Goal: Task Accomplishment & Management: Complete application form

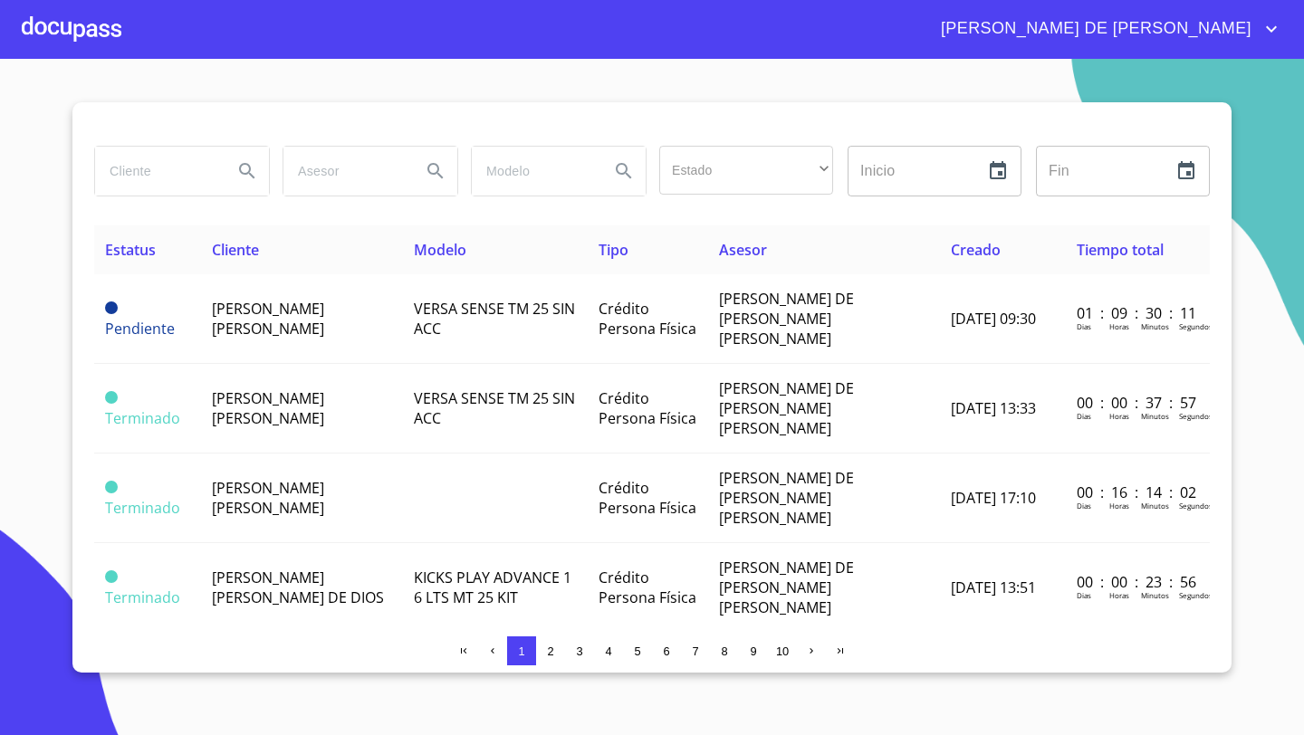
click at [72, 32] on div at bounding box center [72, 29] width 100 height 58
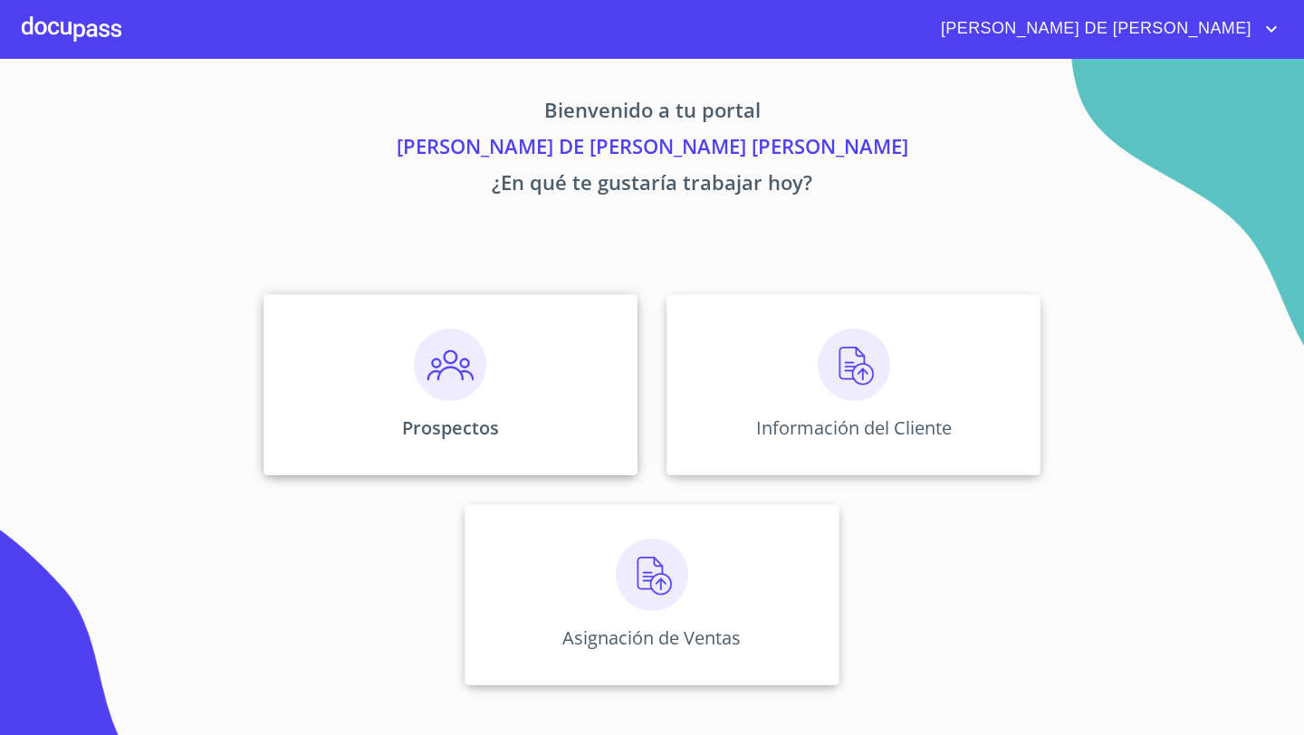
click at [414, 397] on img at bounding box center [450, 365] width 72 height 72
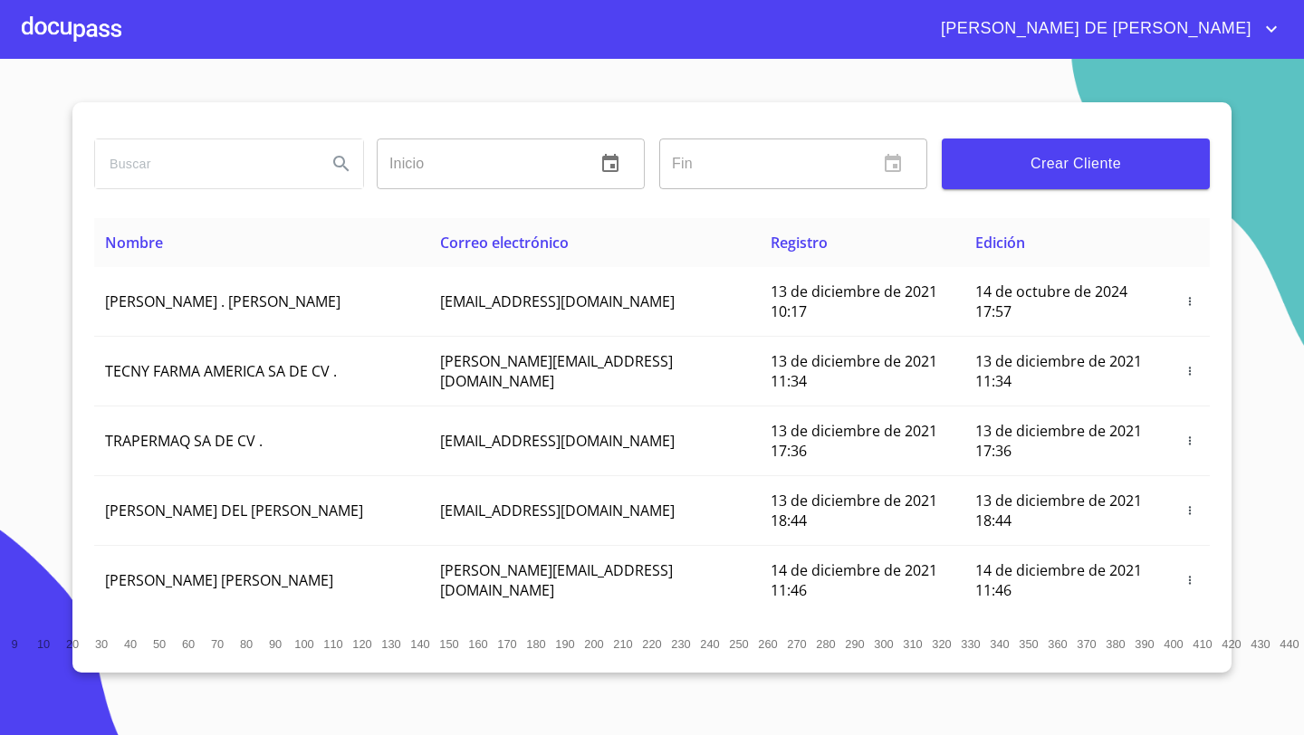
click at [149, 163] on input "search" at bounding box center [203, 163] width 217 height 49
type input "r"
type input "[PERSON_NAME] DE [DEMOGRAPHIC_DATA][PERSON_NAME]"
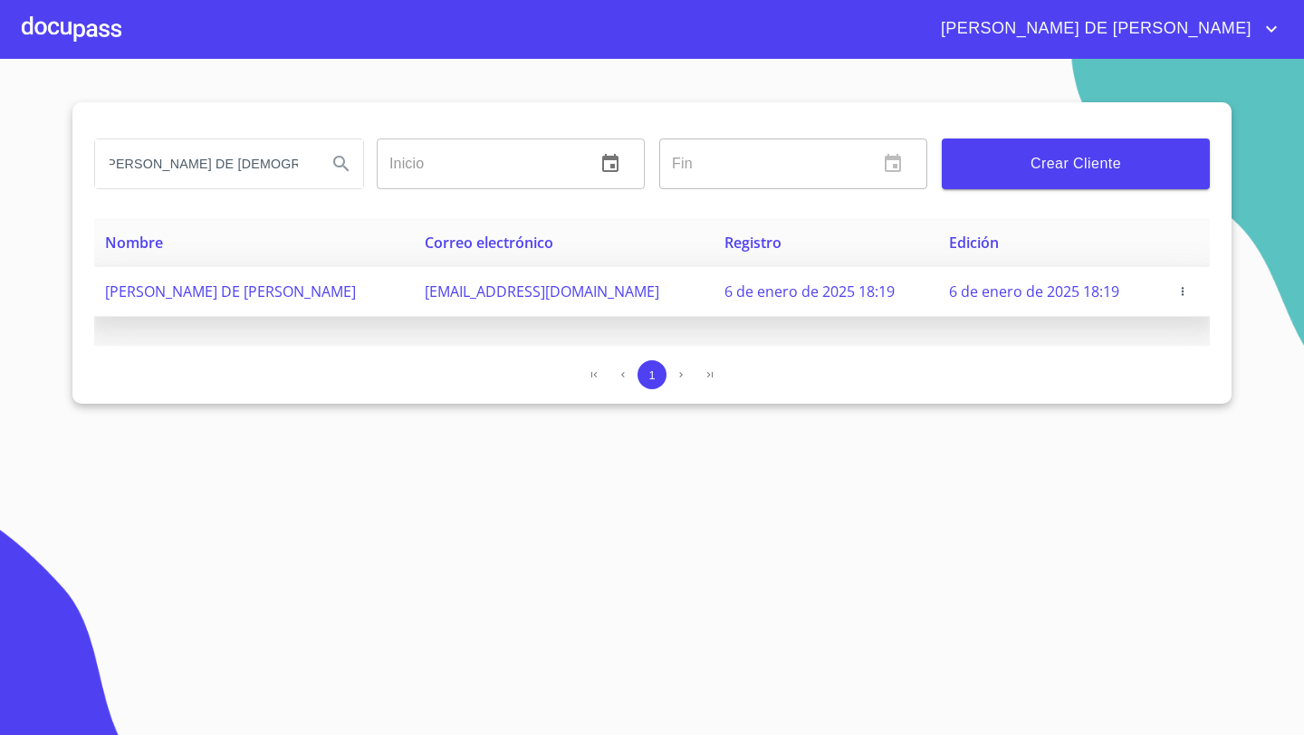
click at [1177, 301] on td at bounding box center [1186, 292] width 47 height 50
click at [1182, 293] on icon "button" at bounding box center [1182, 291] width 13 height 13
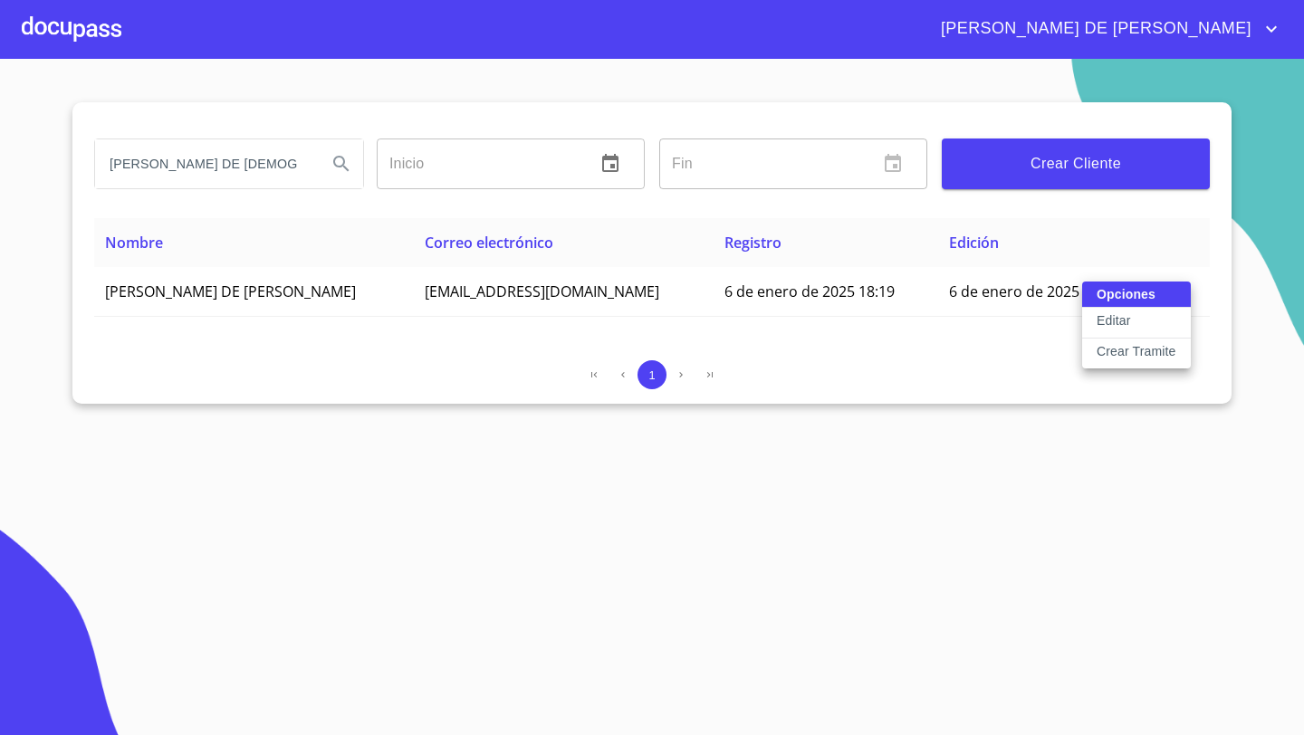
click at [1113, 350] on p "Crear Tramite" at bounding box center [1137, 351] width 80 height 18
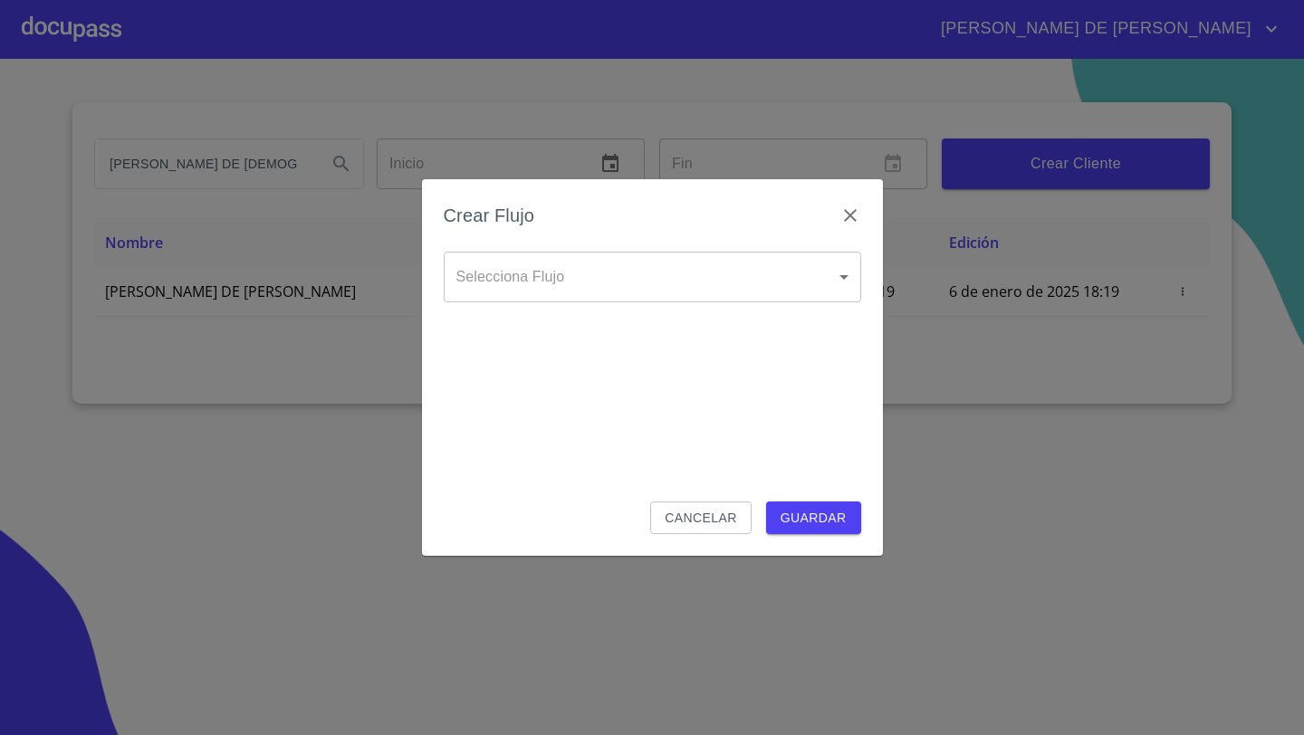
click at [822, 273] on body "[PERSON_NAME] DE [PERSON_NAME] DE [PERSON_NAME] Inicio ​ Fin ​ Crear Cliente No…" at bounding box center [652, 367] width 1304 height 735
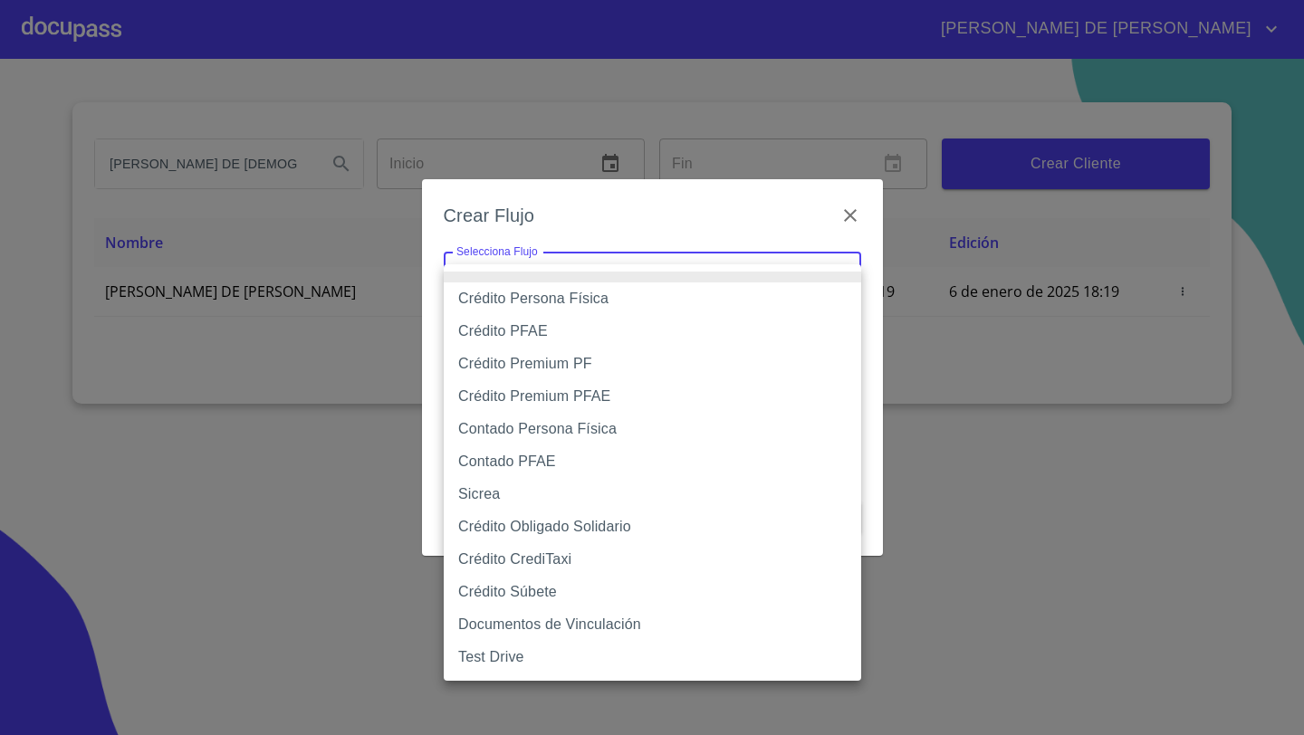
click at [537, 300] on li "Crédito Persona Física" at bounding box center [652, 299] width 417 height 33
type input "61b033e49b8c202ad5bb7912"
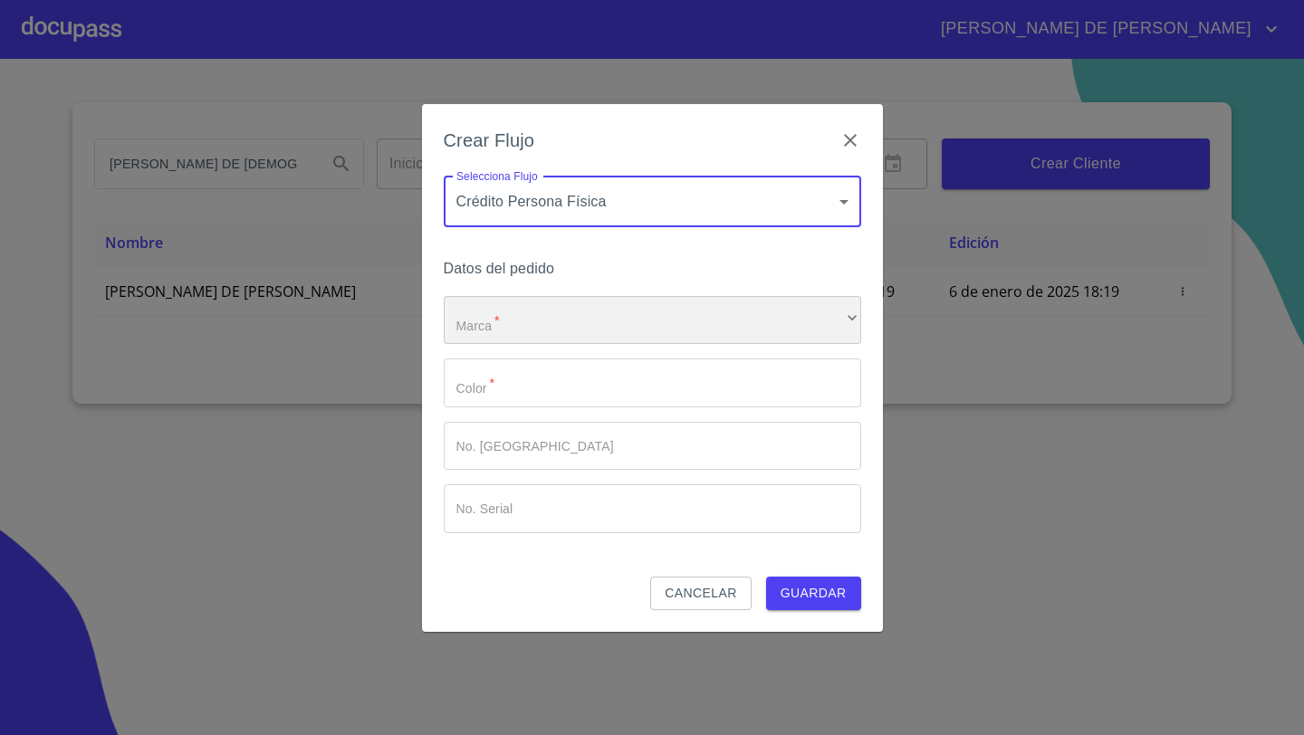
click at [532, 335] on div "​" at bounding box center [652, 320] width 417 height 49
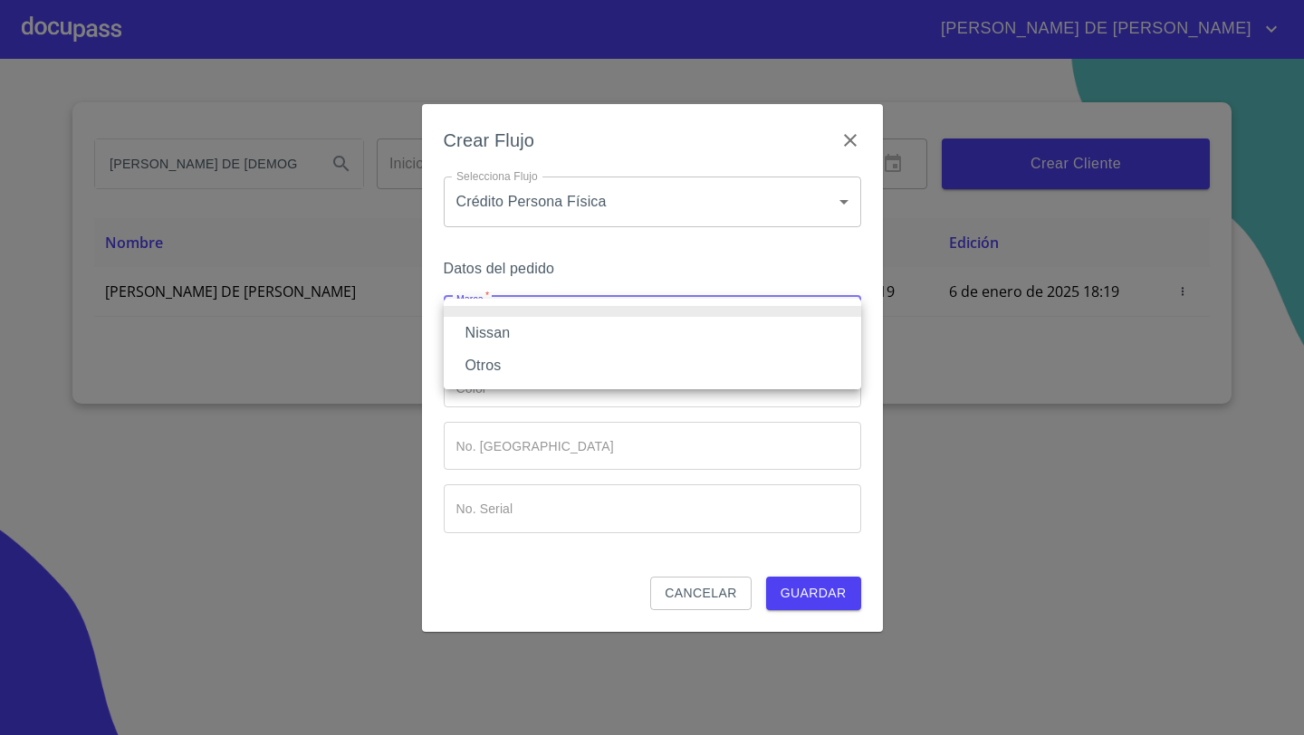
click at [508, 340] on li "Nissan" at bounding box center [652, 333] width 417 height 33
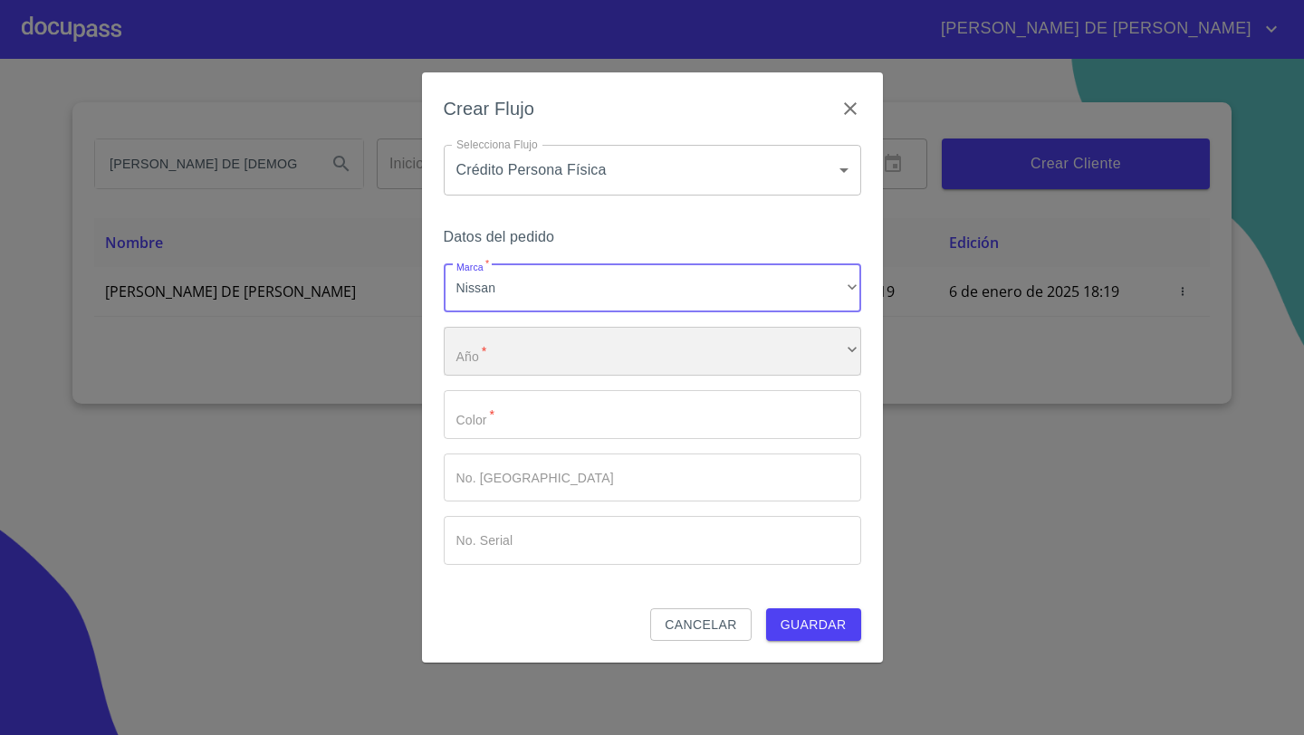
click at [514, 362] on div "​" at bounding box center [652, 351] width 417 height 49
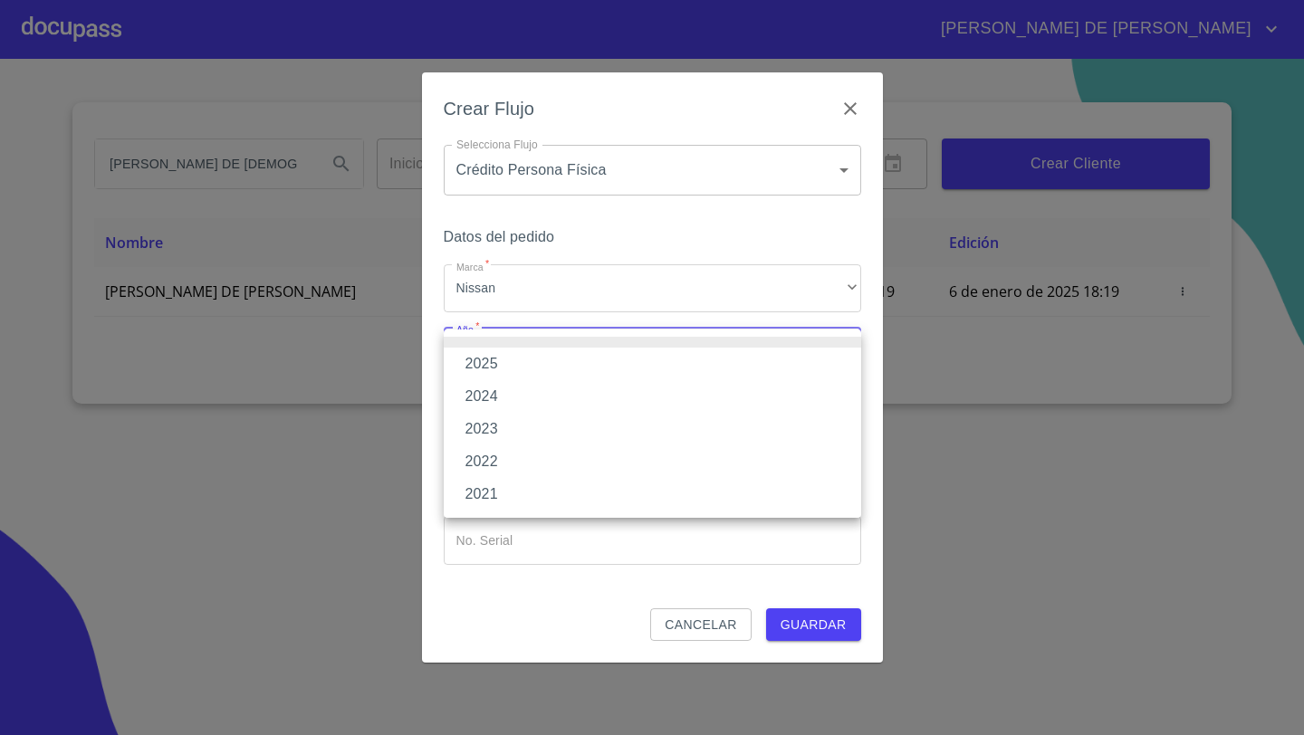
click at [503, 364] on li "2025" at bounding box center [652, 364] width 417 height 33
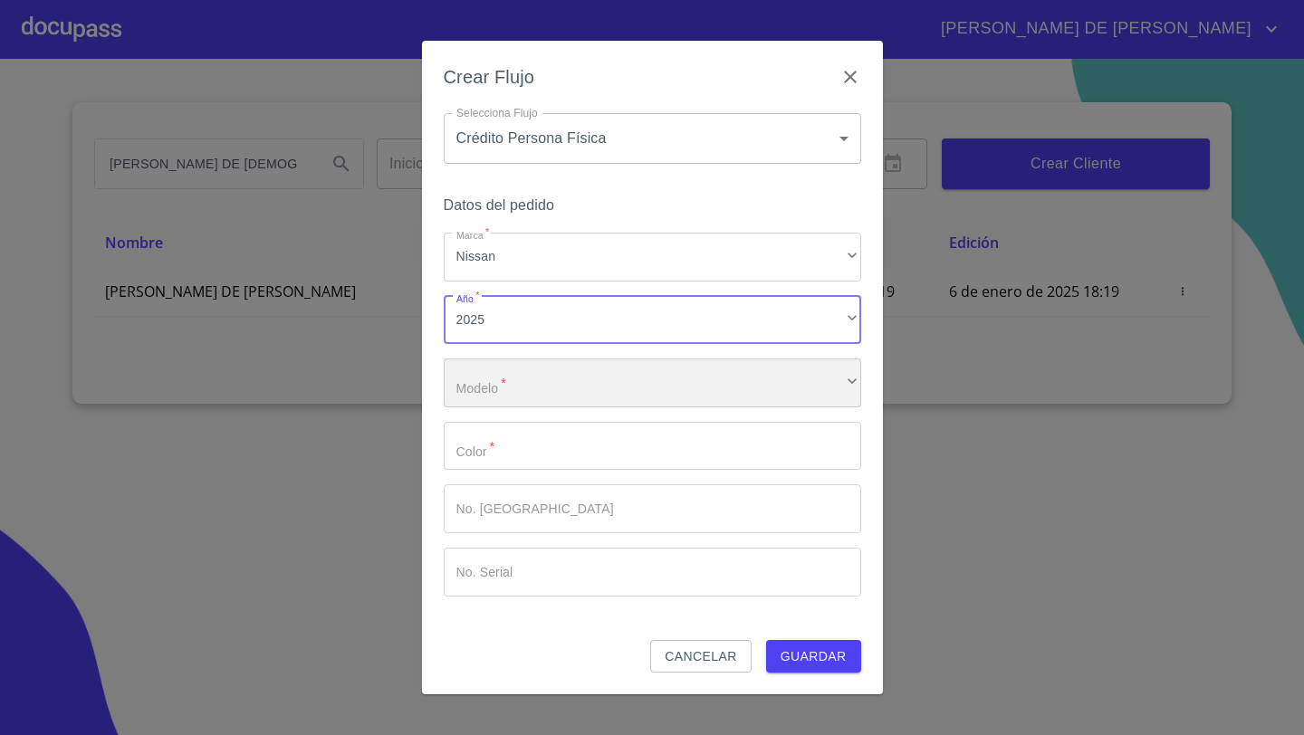
click at [519, 376] on div "​" at bounding box center [652, 383] width 417 height 49
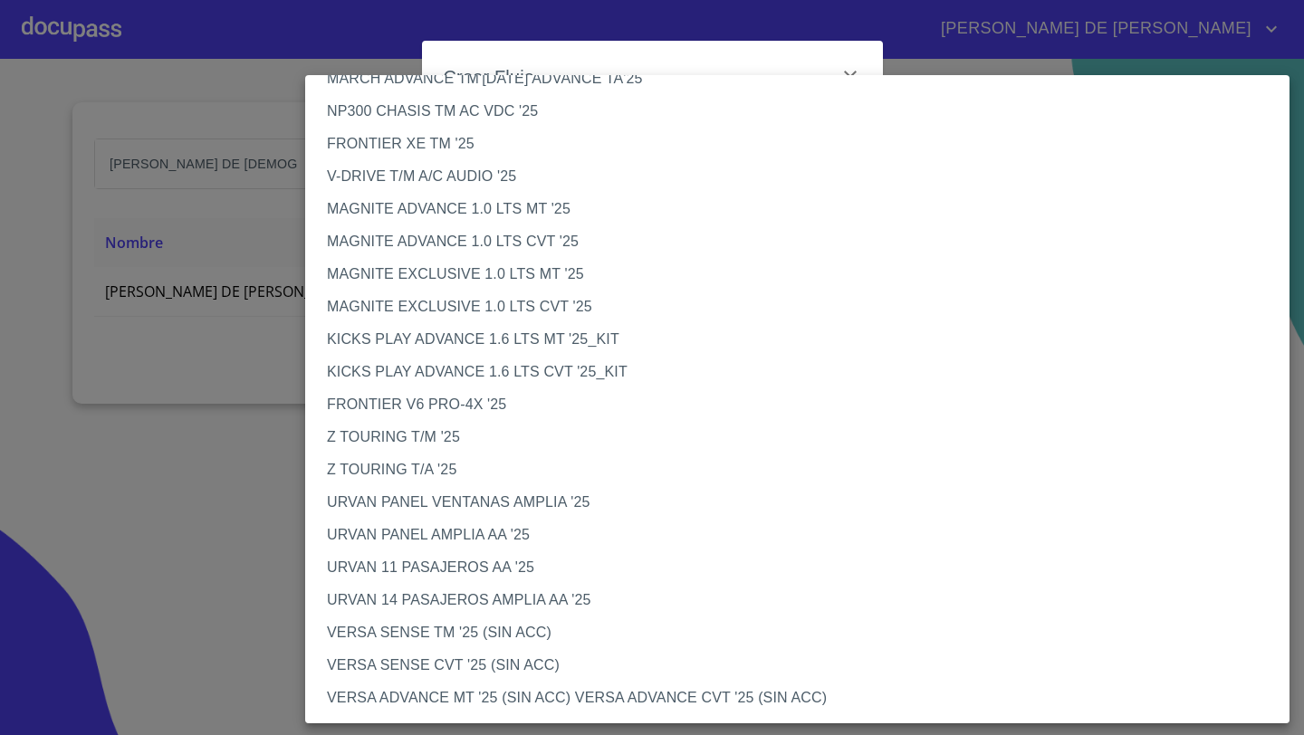
scroll to position [166, 0]
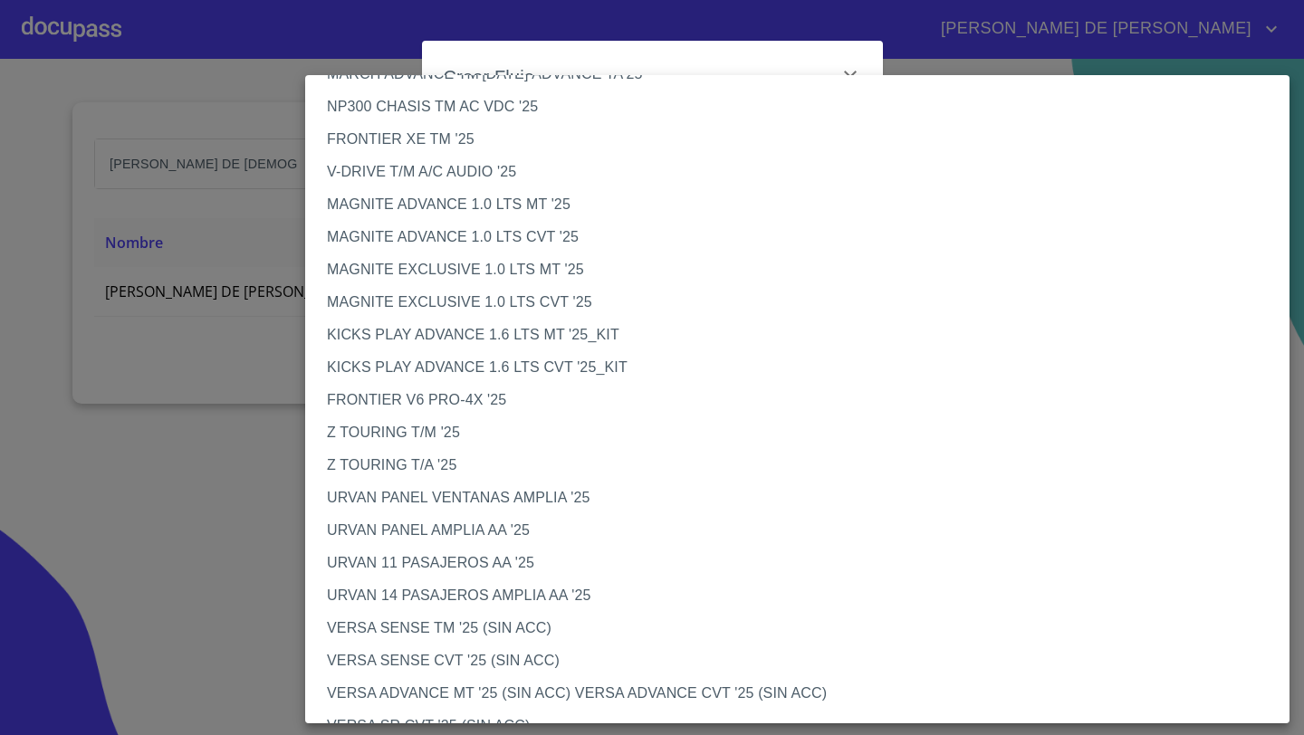
click at [420, 301] on li "MAGNITE EXCLUSIVE 1.0 LTS CVT '25" at bounding box center [797, 302] width 984 height 33
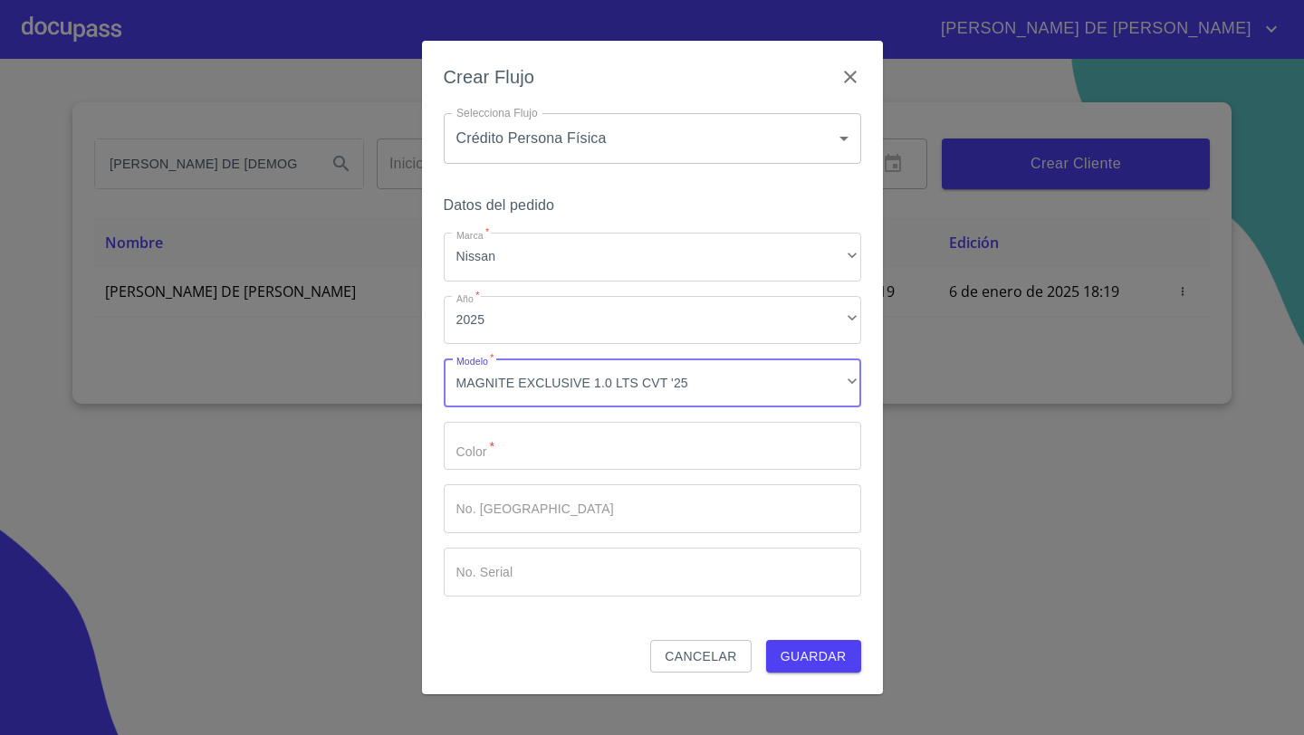
click at [480, 427] on input "Marca   *" at bounding box center [652, 446] width 417 height 49
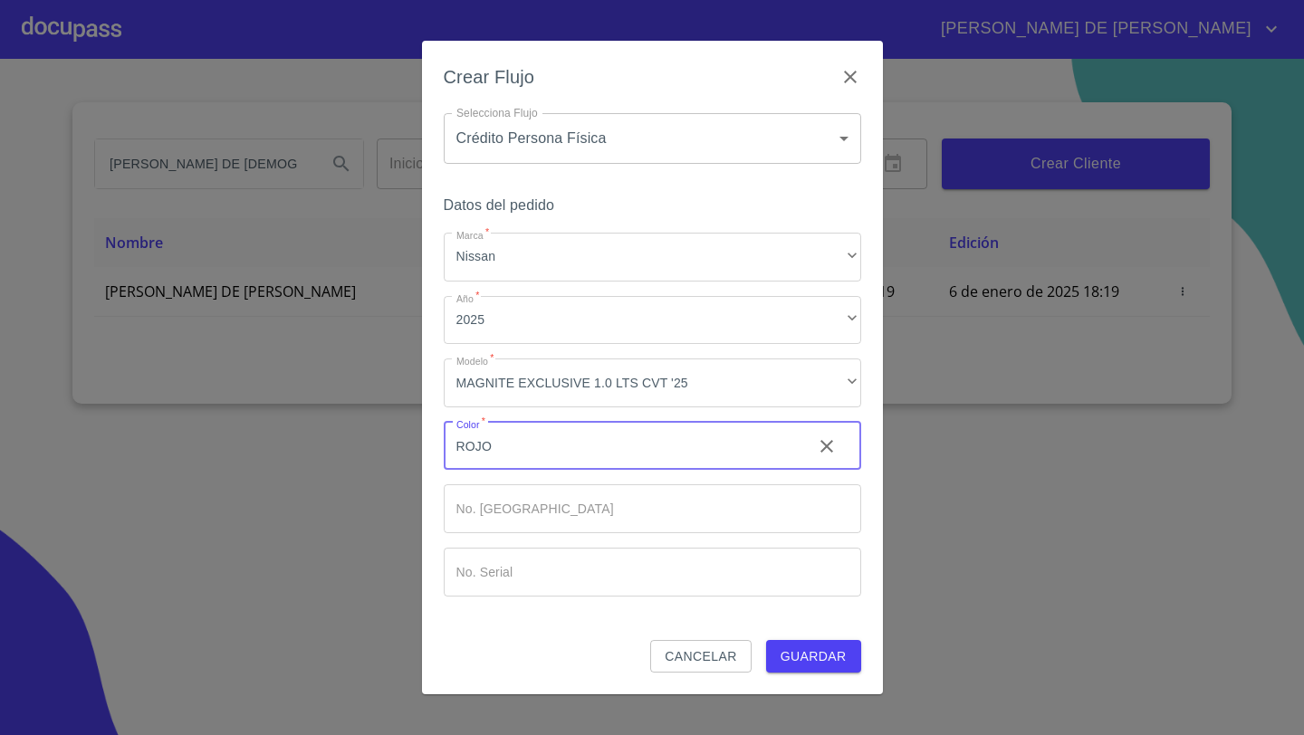
type input "ROJO"
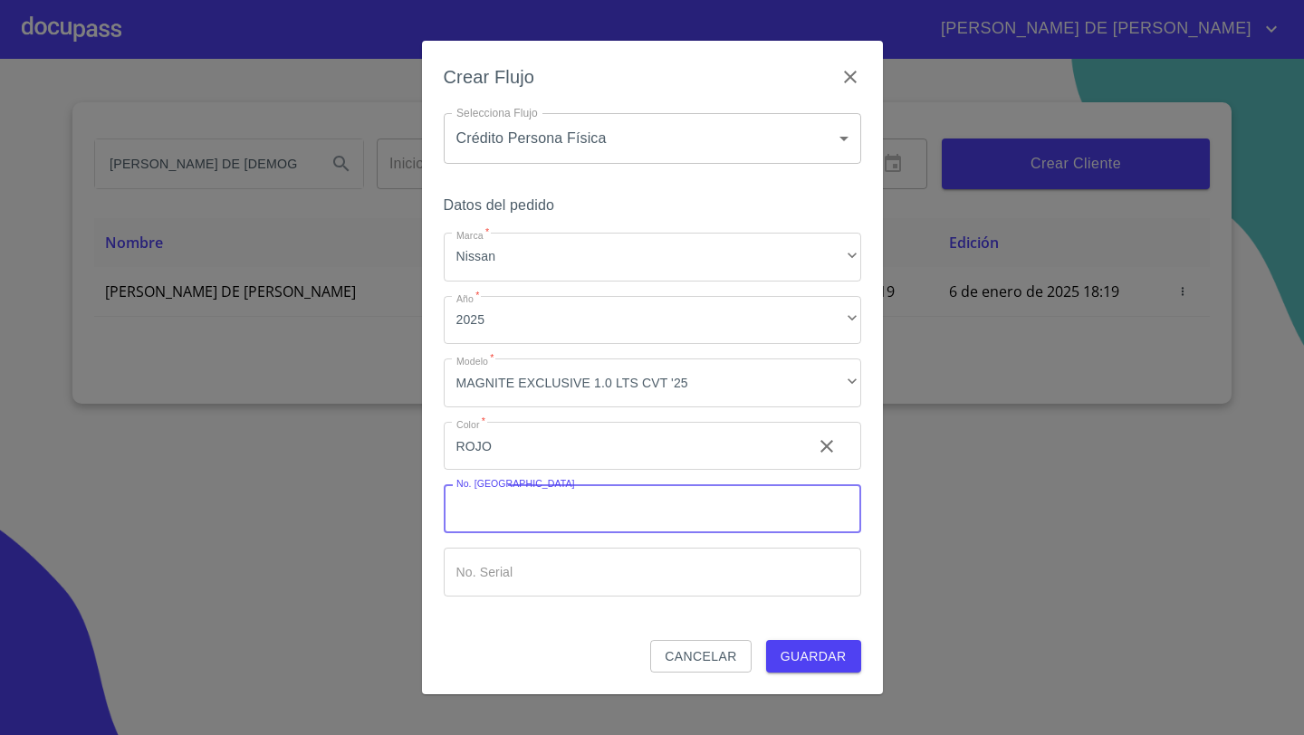
click at [807, 663] on span "Guardar" at bounding box center [814, 657] width 66 height 23
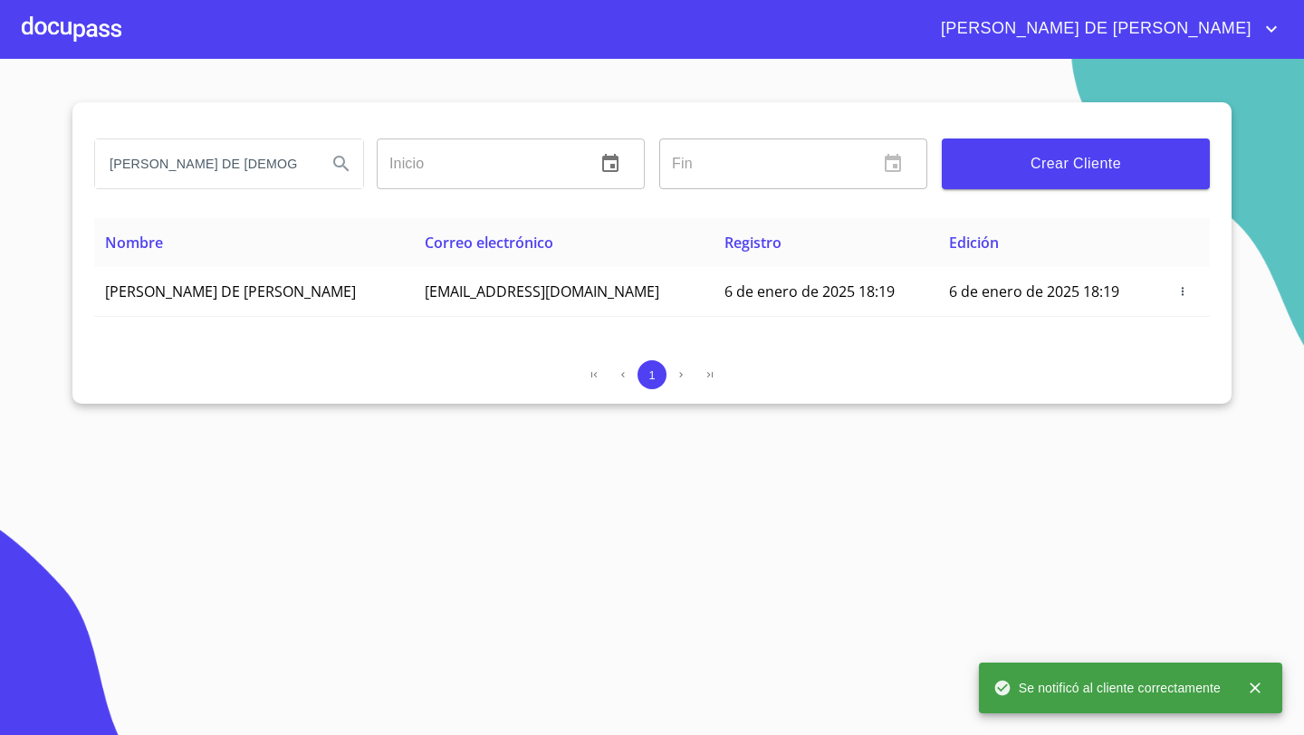
click at [88, 32] on div at bounding box center [72, 29] width 100 height 58
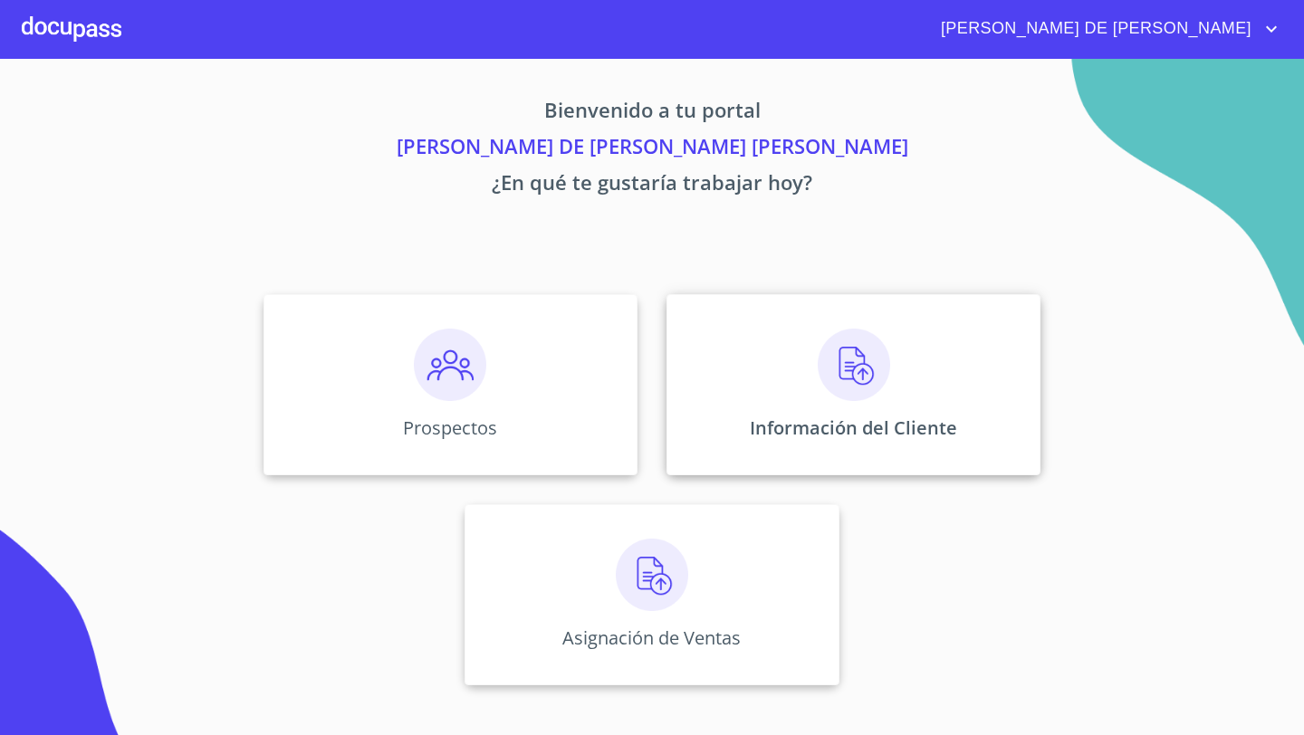
click at [786, 384] on div "Información del Cliente" at bounding box center [854, 384] width 374 height 181
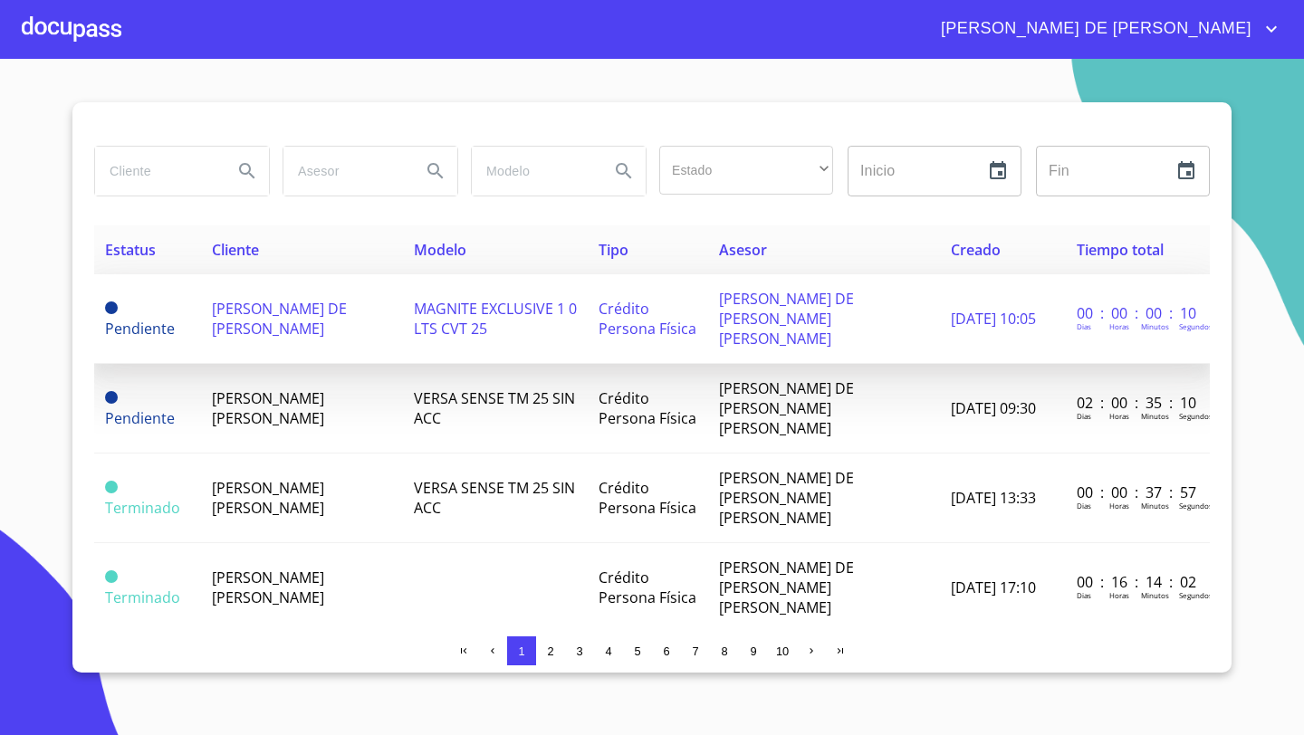
click at [245, 312] on span "[PERSON_NAME] DE [PERSON_NAME]" at bounding box center [279, 319] width 135 height 40
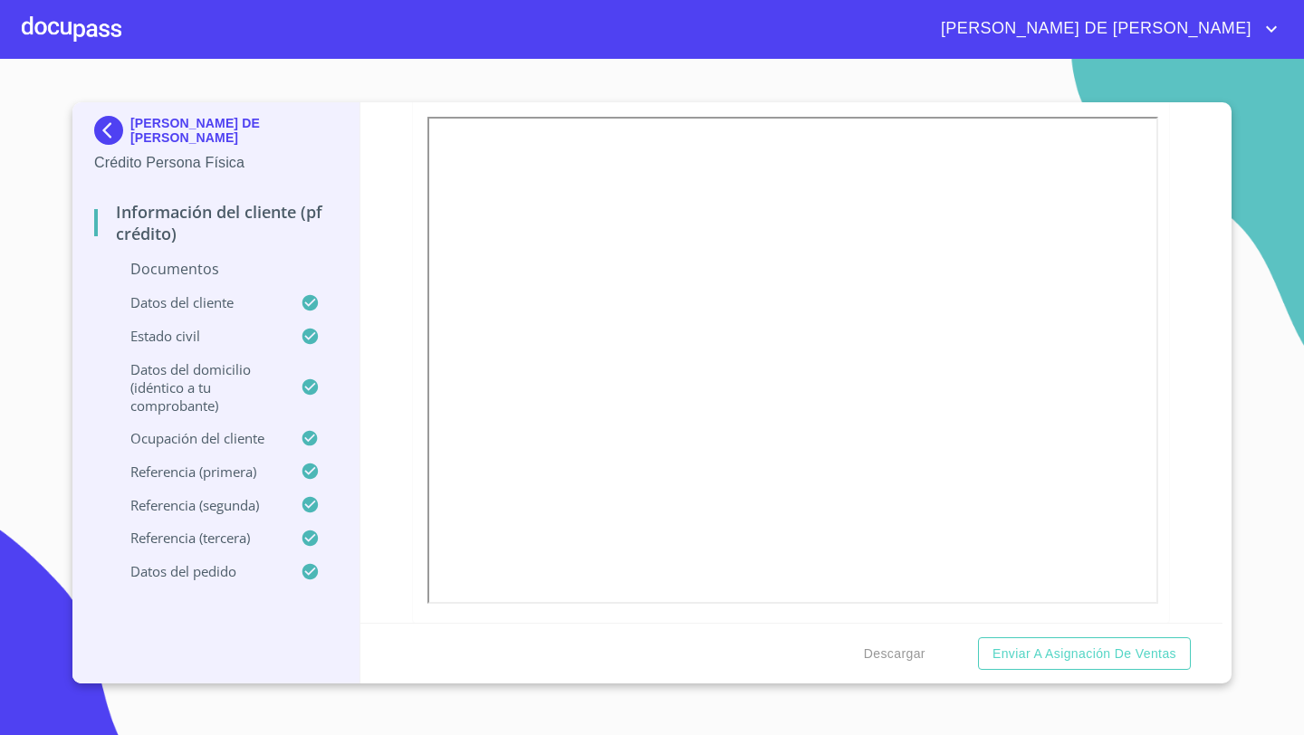
scroll to position [1085, 0]
